Goal: Task Accomplishment & Management: Use online tool/utility

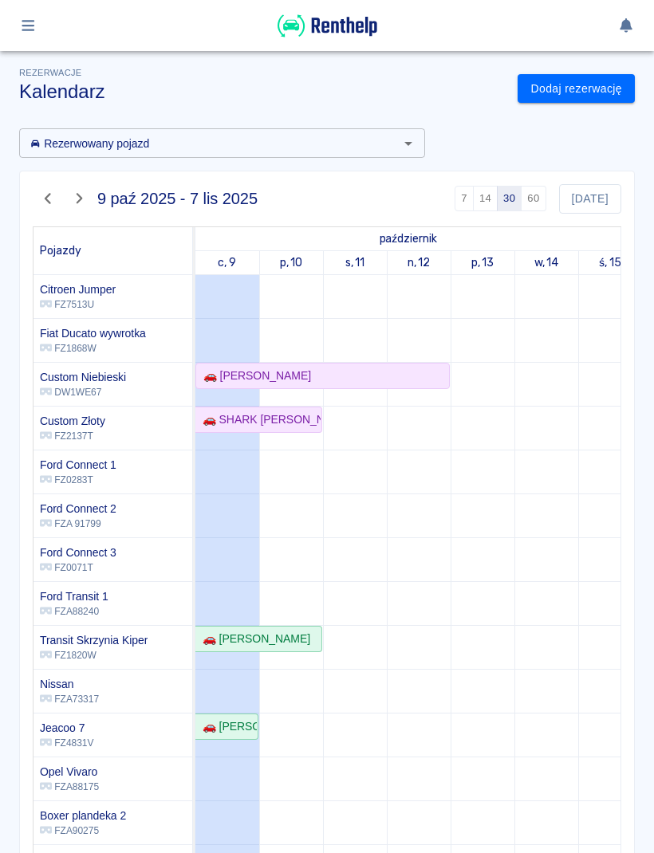
scroll to position [243, 0]
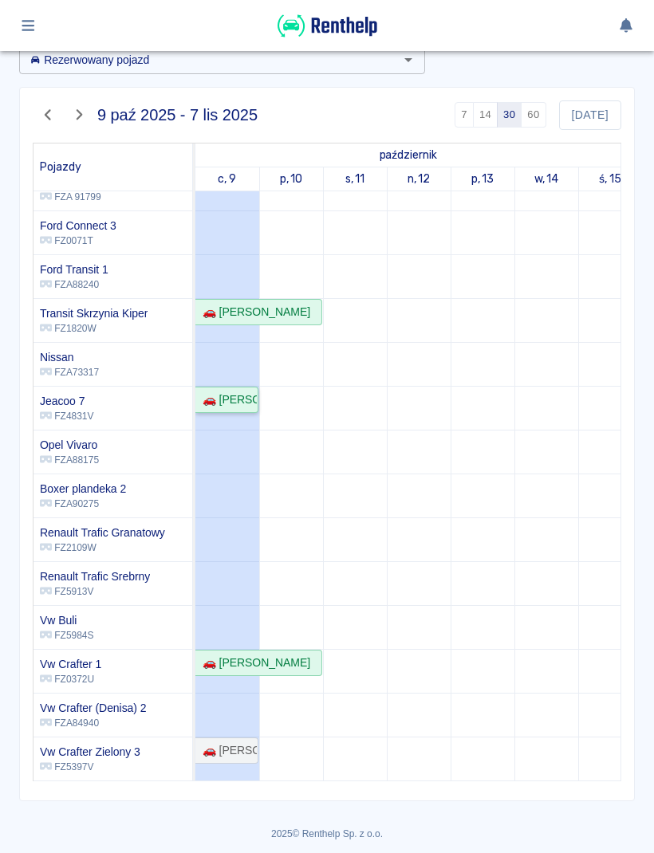
click at [245, 399] on div "🚗 [PERSON_NAME]" at bounding box center [226, 399] width 61 height 17
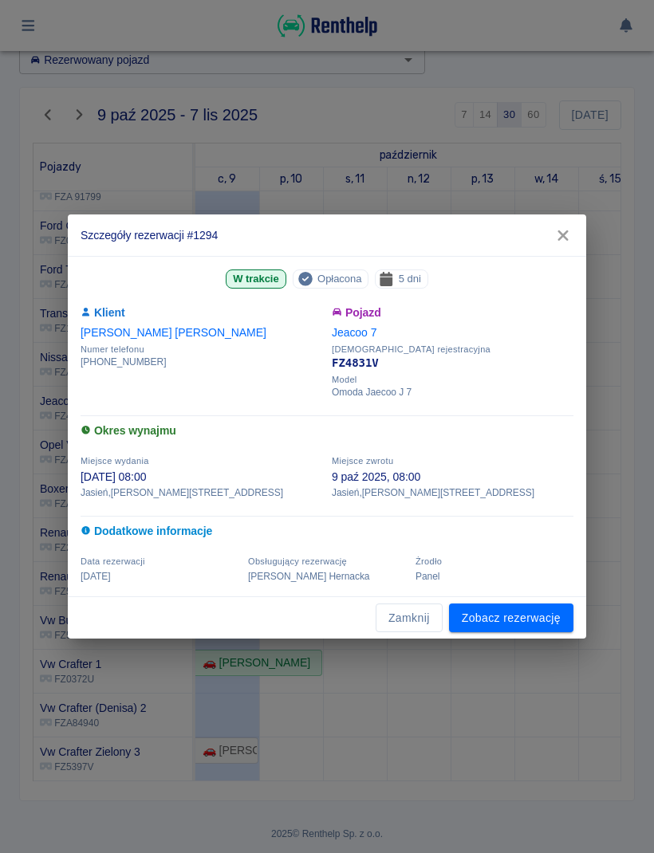
click at [547, 619] on link "Zobacz rezerwację" at bounding box center [511, 617] width 124 height 29
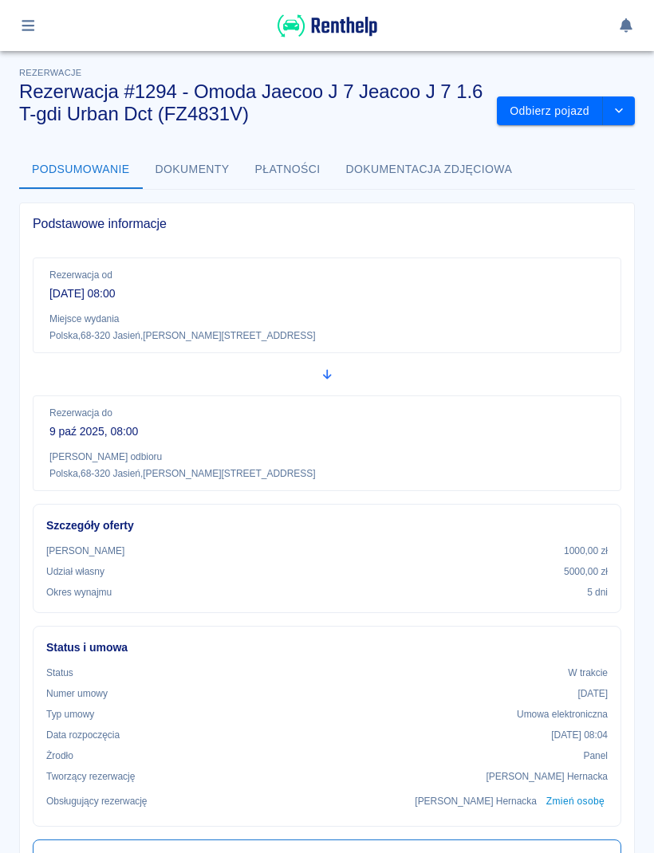
click at [552, 124] on button "Odbierz pojazd" at bounding box center [550, 110] width 106 height 29
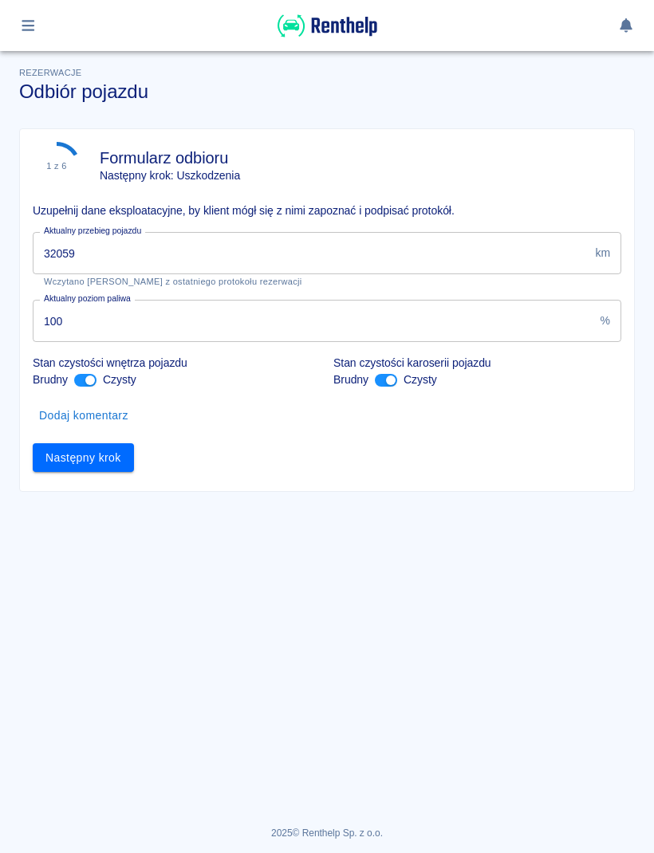
click at [372, 252] on input "32059" at bounding box center [311, 253] width 556 height 42
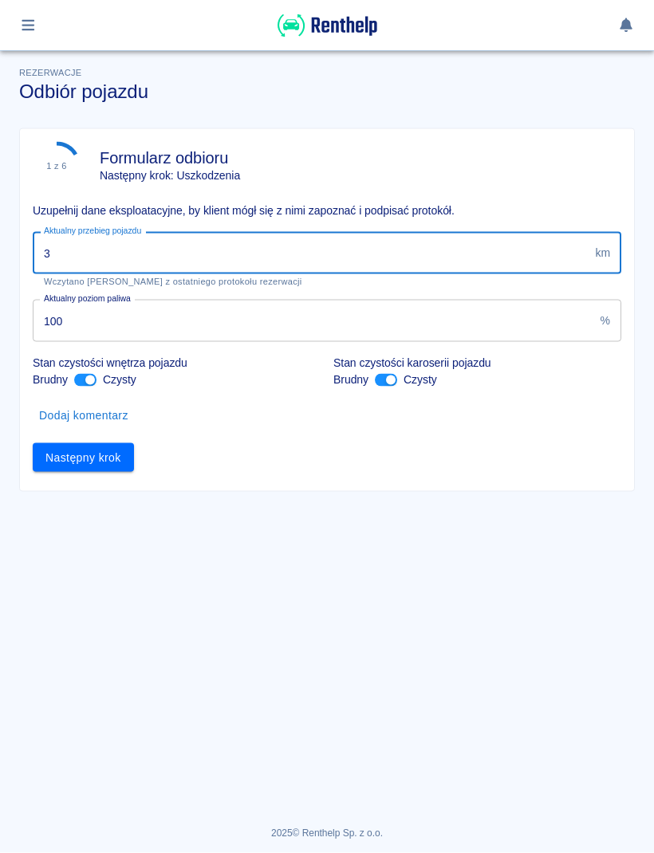
type input "3"
click at [363, 222] on div "Aktualny przebieg pojazdu 3 km Aktualny przebieg pojazdu Wczytano stan licznika…" at bounding box center [320, 253] width 601 height 68
click at [387, 270] on input "3" at bounding box center [311, 253] width 556 height 42
click at [429, 520] on main "Rezerwacje Odbiór pojazdu 1 z 6 Formularz odbioru Następny krok: Uszkodzenia Uz…" at bounding box center [327, 419] width 654 height 762
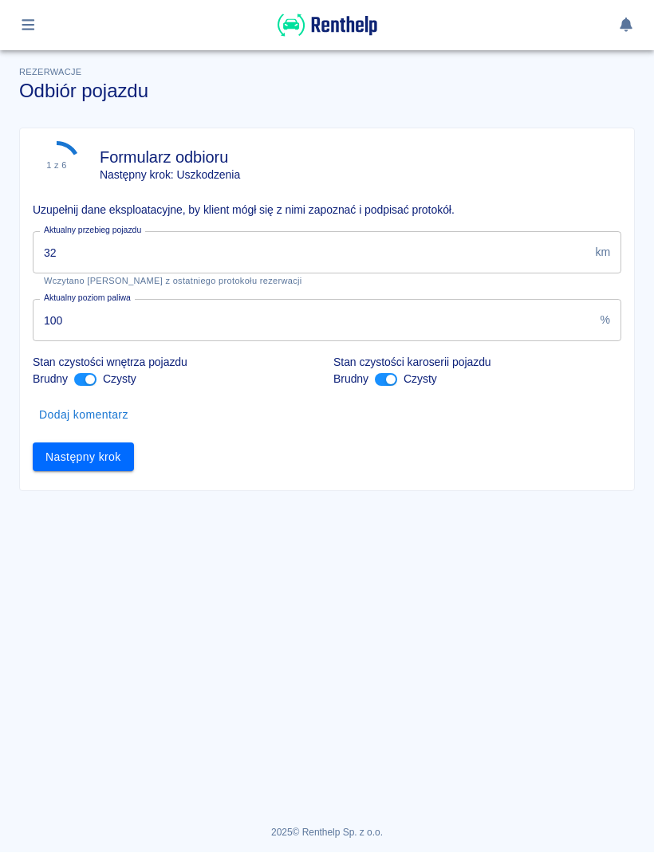
click at [434, 226] on div "Aktualny przebieg pojazdu 32 km Aktualny przebieg pojazdu Wczytano stan licznik…" at bounding box center [320, 253] width 601 height 68
click at [433, 226] on div "Aktualny przebieg pojazdu 32 km Aktualny przebieg pojazdu Wczytano stan licznik…" at bounding box center [320, 253] width 601 height 68
click at [534, 252] on input "32" at bounding box center [311, 253] width 556 height 42
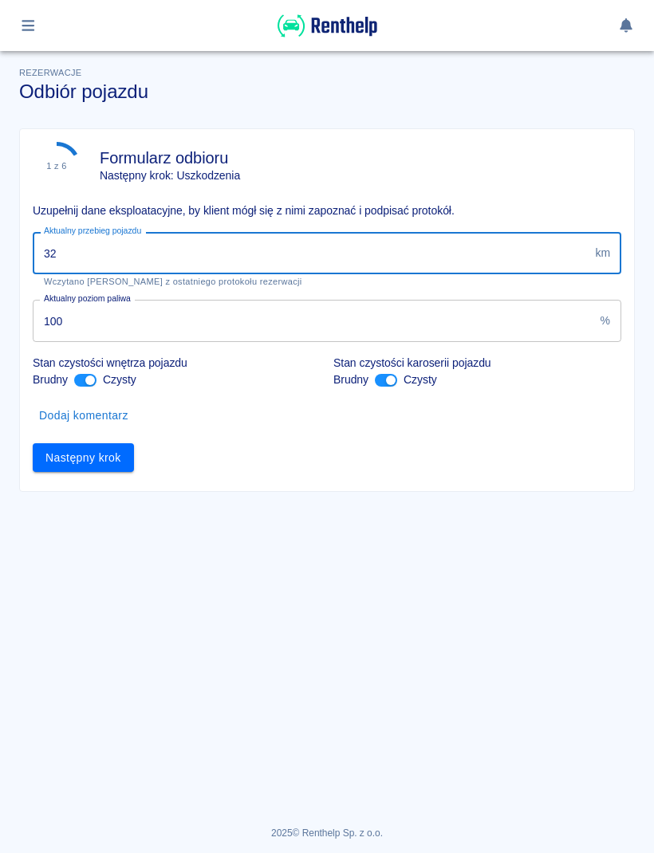
click at [338, 243] on input "32" at bounding box center [311, 253] width 556 height 42
type input "33284"
click at [91, 455] on button "Następny krok" at bounding box center [83, 457] width 101 height 29
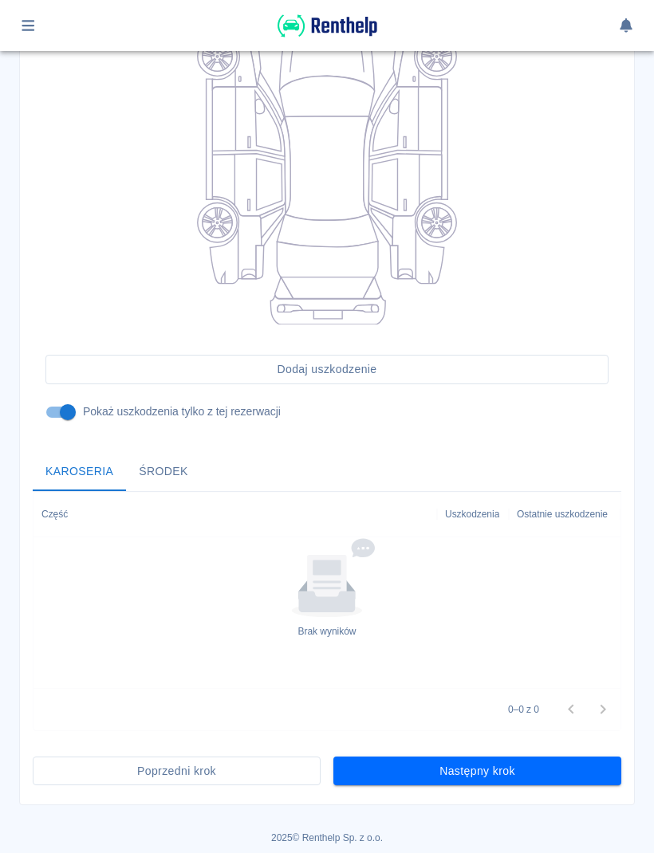
scroll to position [253, 0]
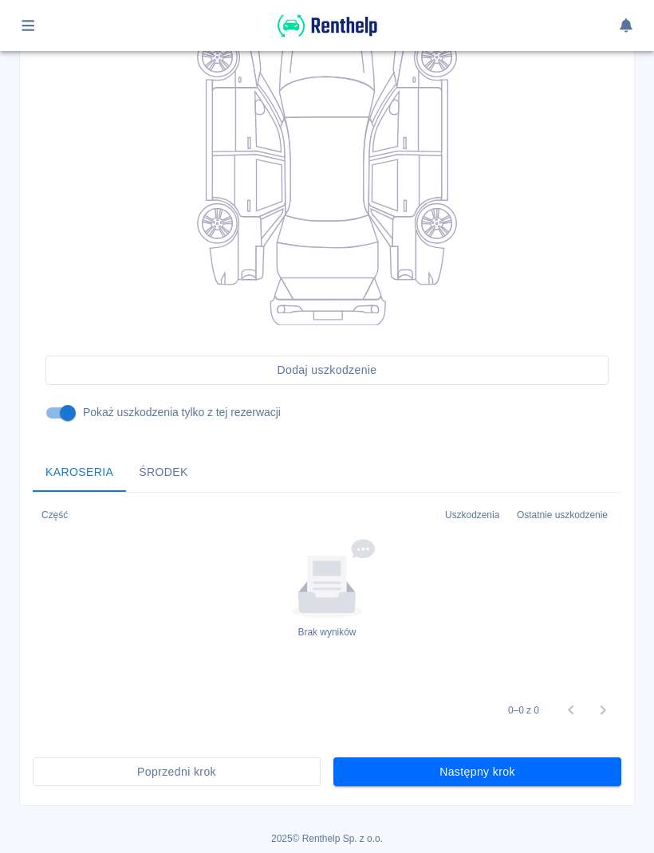
click at [379, 775] on button "Następny krok" at bounding box center [477, 771] width 288 height 29
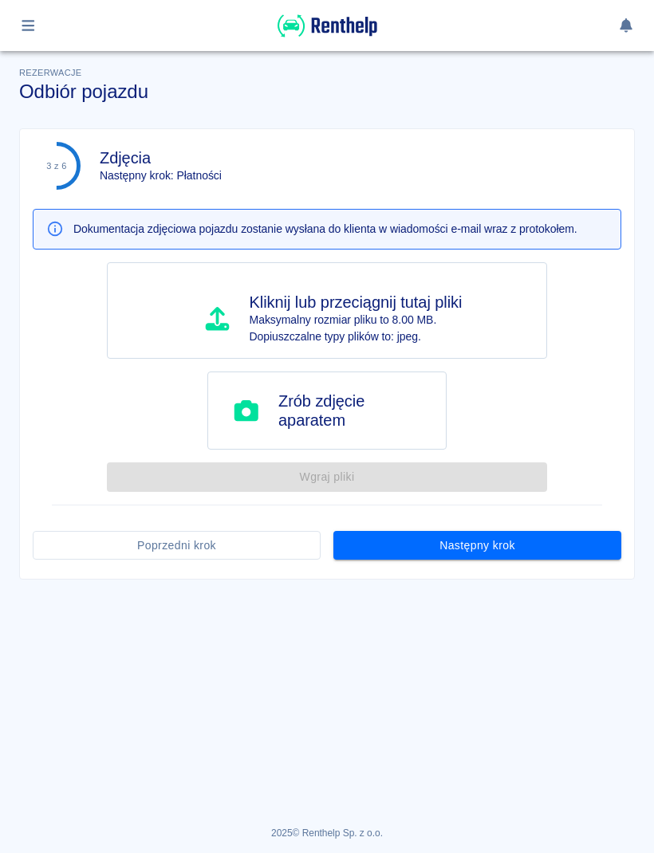
click at [375, 555] on button "Następny krok" at bounding box center [477, 545] width 288 height 29
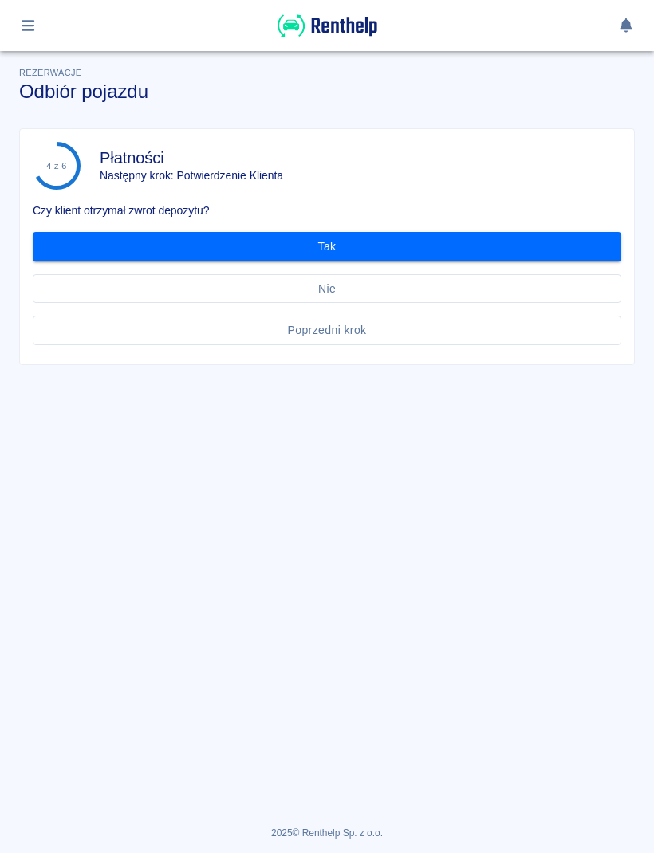
click at [112, 239] on button "Tak" at bounding box center [327, 246] width 588 height 29
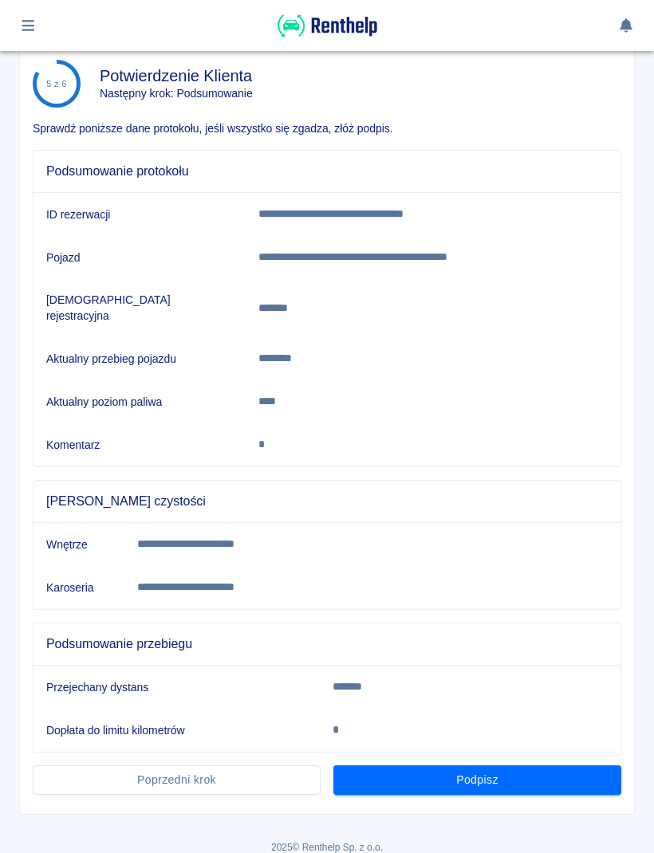
scroll to position [80, 0]
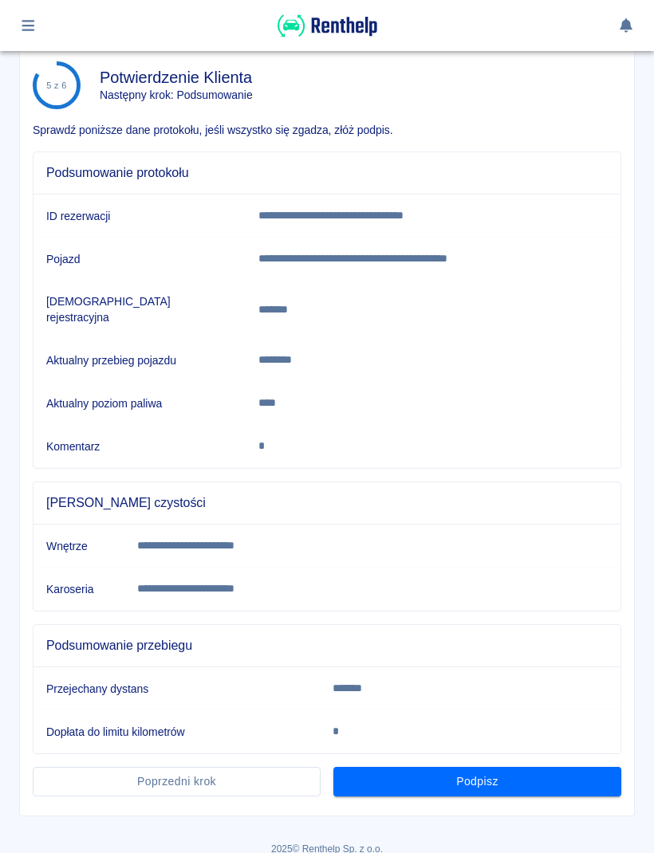
click at [582, 769] on button "Podpisz" at bounding box center [477, 781] width 288 height 29
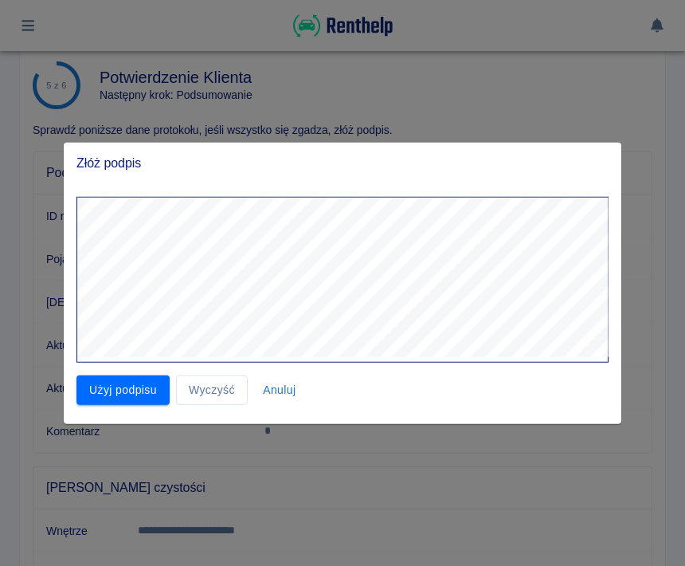
click at [133, 393] on button "Użyj podpisu" at bounding box center [123, 389] width 93 height 29
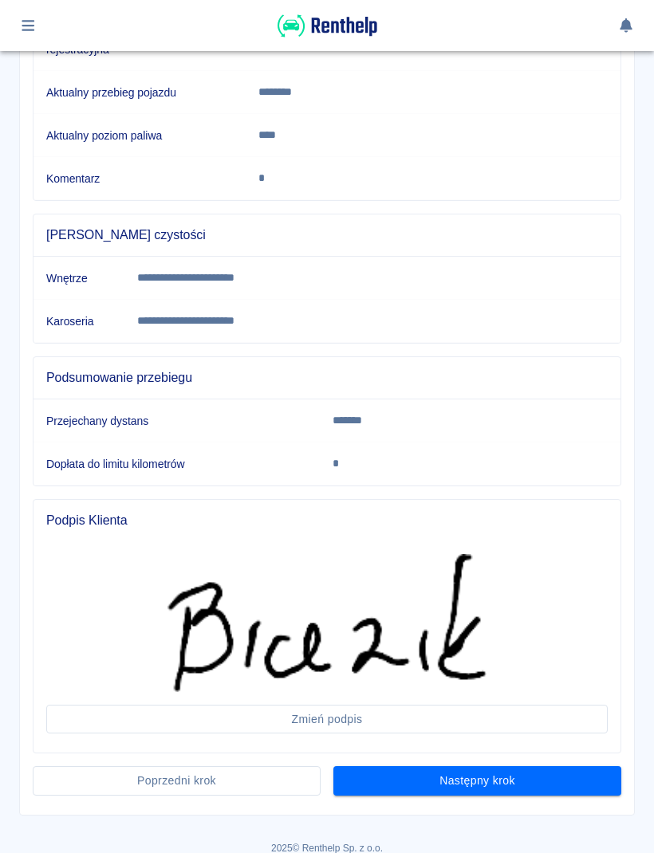
scroll to position [347, 0]
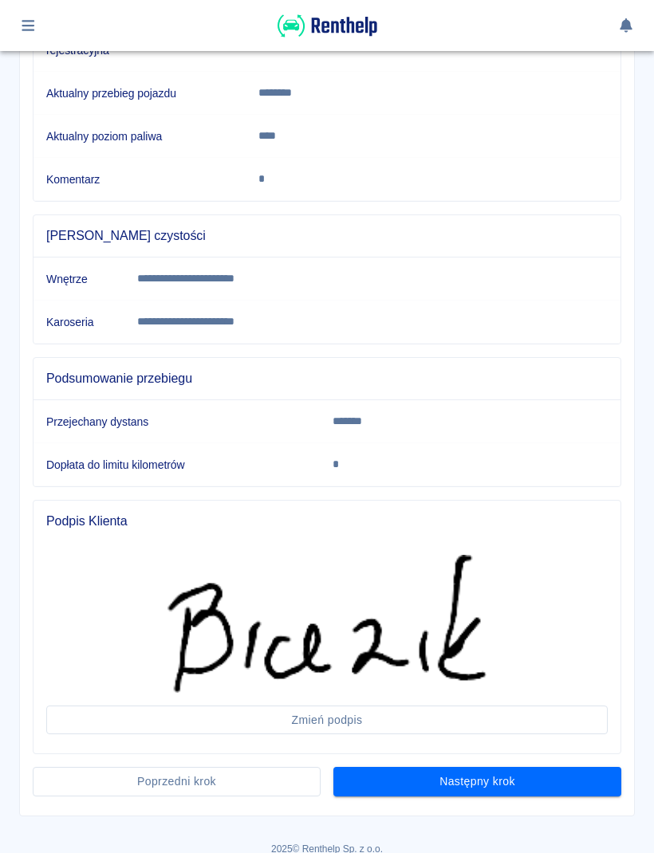
click at [581, 767] on button "Następny krok" at bounding box center [477, 781] width 288 height 29
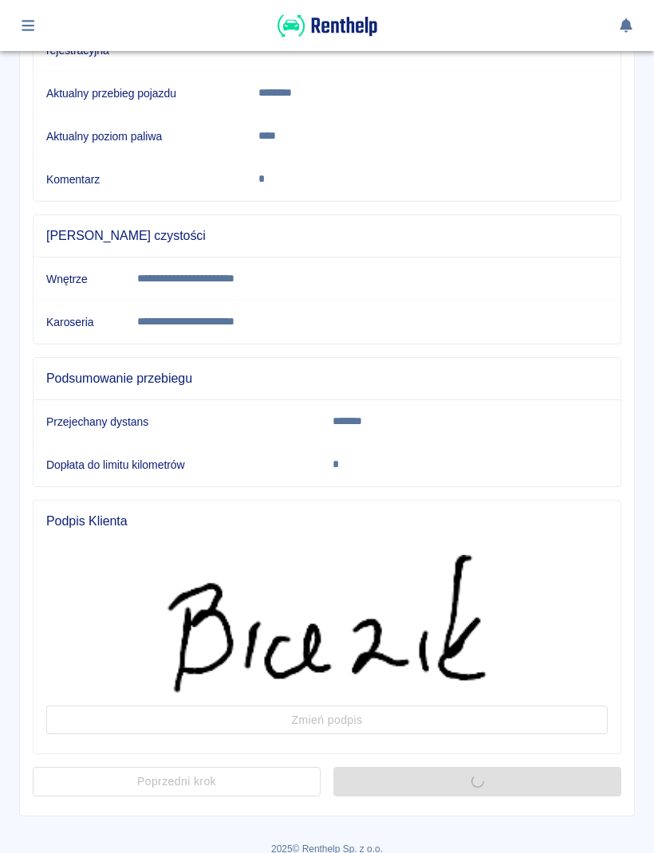
scroll to position [0, 0]
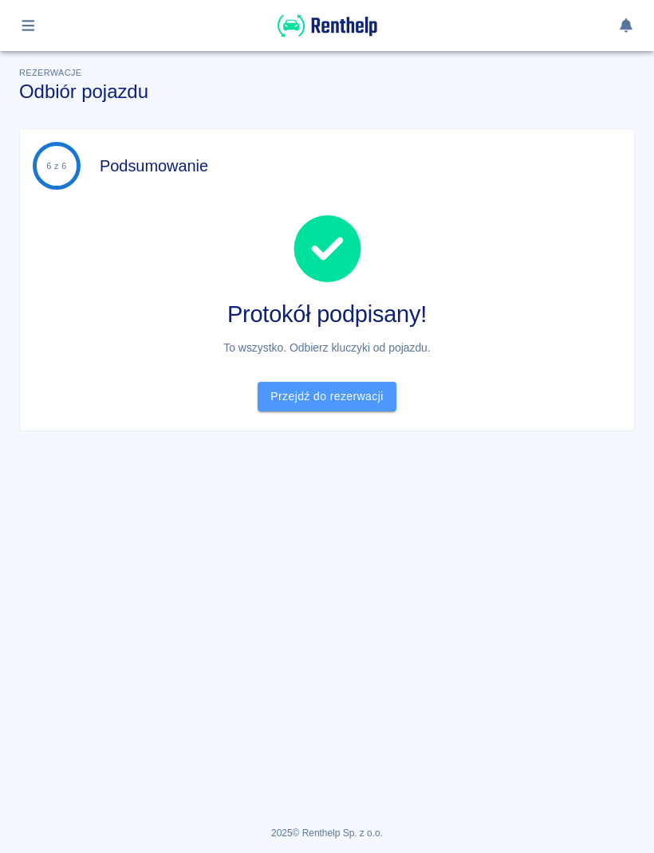
click at [643, 401] on div "Rezerwacje Odbiór pojazdu 6 z 6 Podsumowanie Protokół podpisany! To wszystko. O…" at bounding box center [327, 241] width 654 height 380
